Goal: Transaction & Acquisition: Purchase product/service

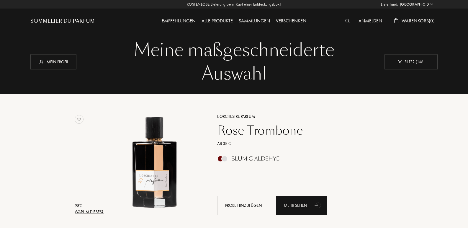
select select "DE"
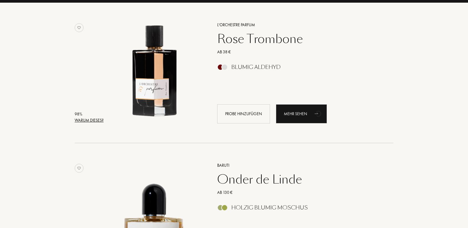
scroll to position [71, 0]
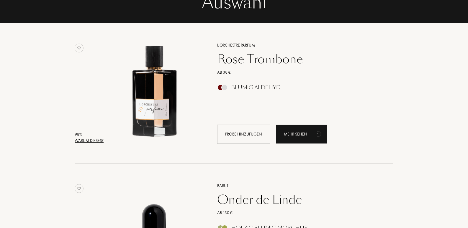
click at [239, 61] on div "Rose Trombone" at bounding box center [299, 59] width 172 height 14
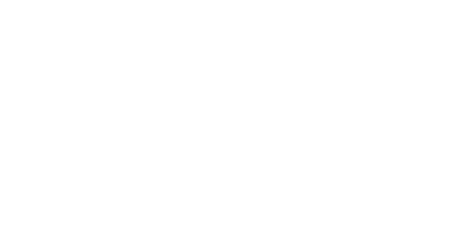
click at [0, 0] on html at bounding box center [0, 0] width 0 height 0
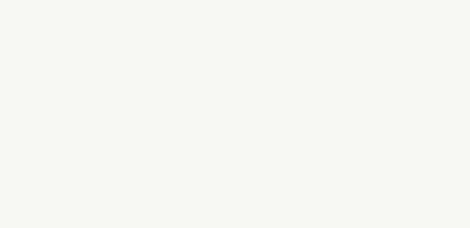
select select "DE"
